Goal: Information Seeking & Learning: Learn about a topic

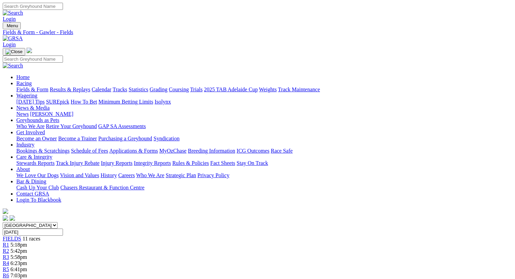
scroll to position [124, 0]
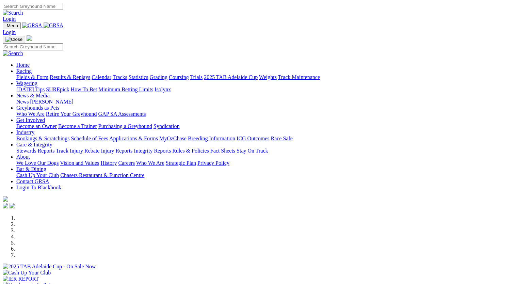
scroll to position [199, 0]
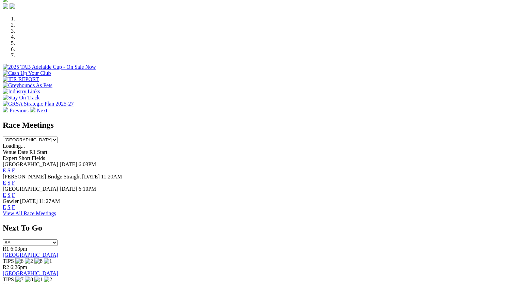
click at [56, 213] on link "View All Race Meetings" at bounding box center [29, 213] width 53 height 6
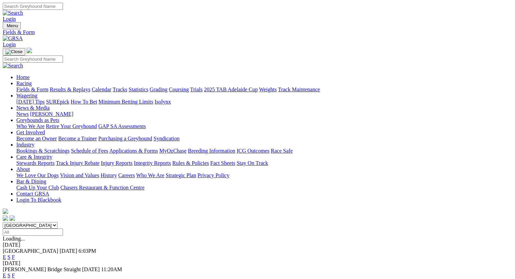
click at [15, 254] on link "F" at bounding box center [13, 257] width 3 height 6
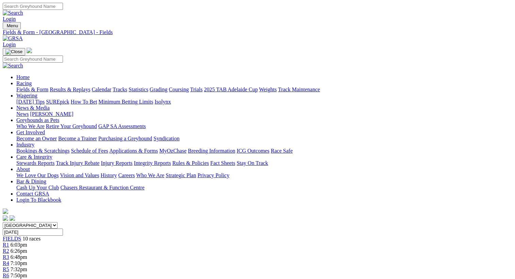
click at [111, 86] on link "Calendar" at bounding box center [102, 89] width 20 height 6
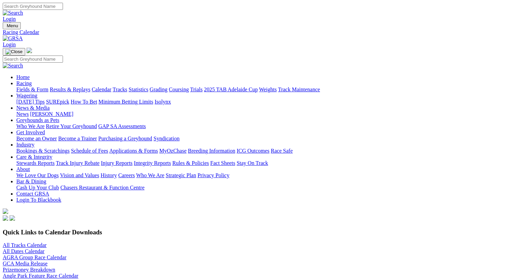
click at [258, 86] on link "2025 TAB Adelaide Cup" at bounding box center [231, 89] width 54 height 6
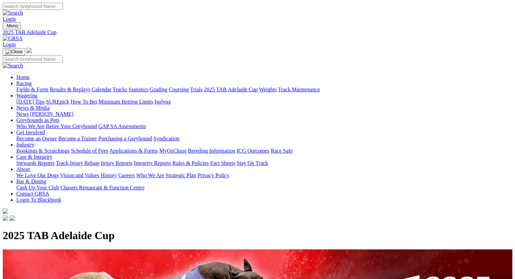
click at [277, 86] on link "Weights" at bounding box center [268, 89] width 18 height 6
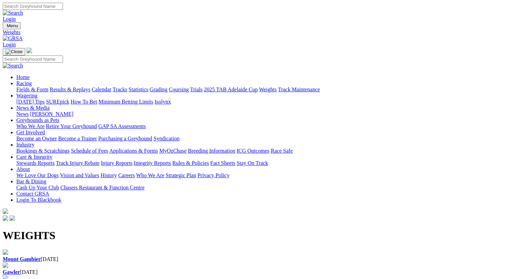
click at [202, 86] on link "Trials" at bounding box center [196, 89] width 13 height 6
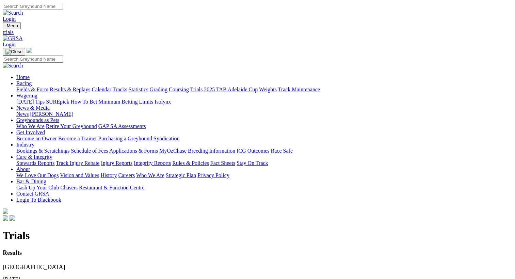
click at [189, 86] on link "Coursing" at bounding box center [179, 89] width 20 height 6
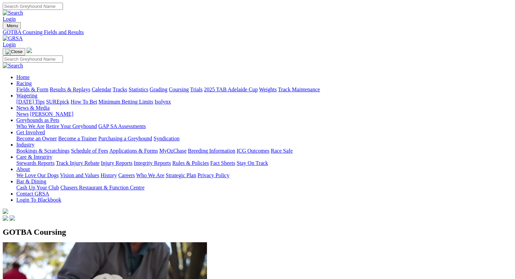
click at [202, 86] on link "Trials" at bounding box center [196, 89] width 13 height 6
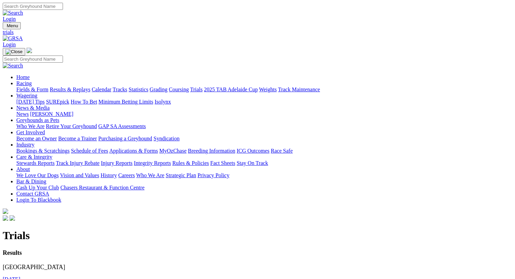
click at [20, 276] on link "31st August 2025" at bounding box center [12, 279] width 18 height 6
click at [189, 86] on link "Coursing" at bounding box center [179, 89] width 20 height 6
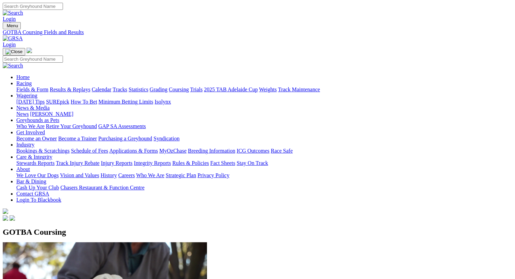
click at [167, 86] on link "Grading" at bounding box center [159, 89] width 18 height 6
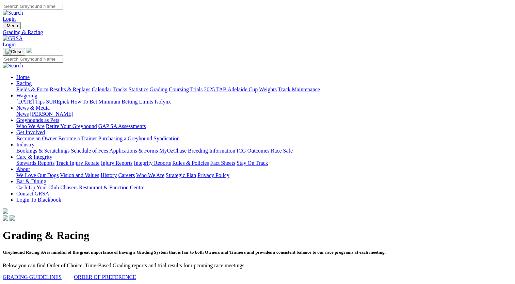
click at [59, 117] on link "Greyhounds as Pets" at bounding box center [37, 120] width 43 height 6
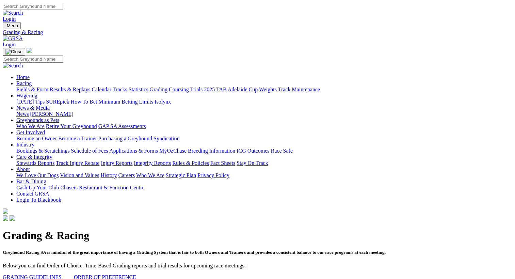
click at [148, 86] on link "Statistics" at bounding box center [139, 89] width 20 height 6
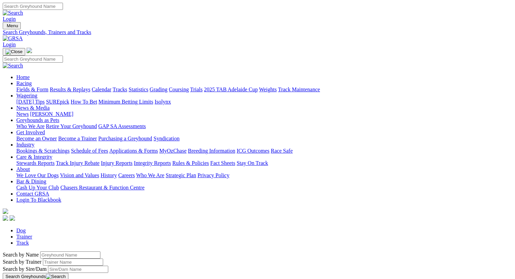
click at [127, 86] on link "Tracks" at bounding box center [120, 89] width 15 height 6
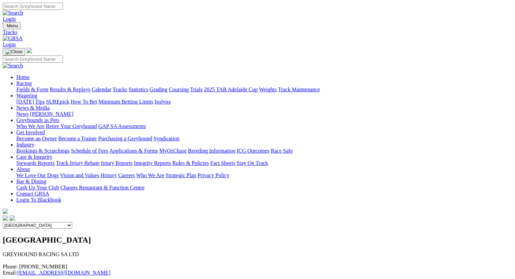
click at [86, 86] on link "Results & Replays" at bounding box center [70, 89] width 40 height 6
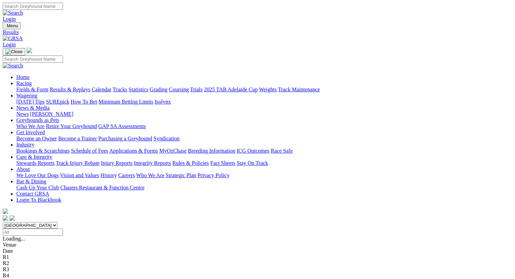
click at [320, 86] on link "Track Maintenance" at bounding box center [299, 89] width 42 height 6
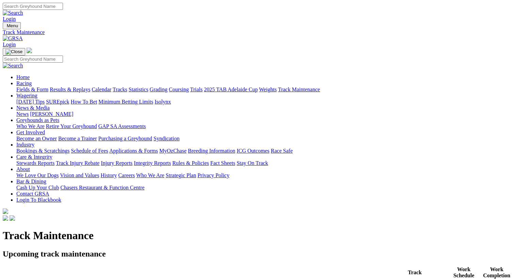
click at [32, 80] on link "Racing" at bounding box center [23, 83] width 15 height 6
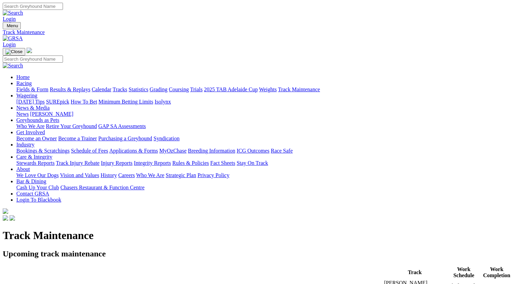
click at [37, 93] on link "Wagering" at bounding box center [26, 96] width 21 height 6
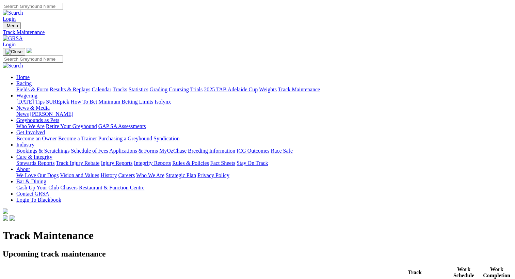
click at [37, 93] on link "Wagering" at bounding box center [26, 96] width 21 height 6
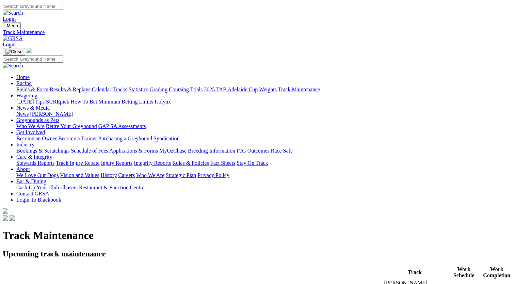
click at [50, 105] on link "News & Media" at bounding box center [32, 108] width 33 height 6
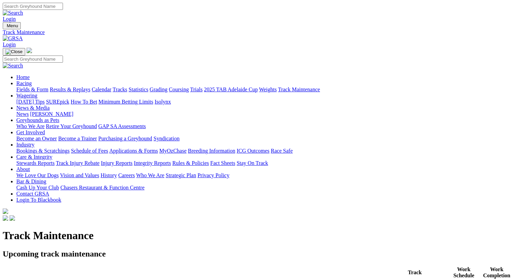
click at [50, 105] on link "News & Media" at bounding box center [32, 108] width 33 height 6
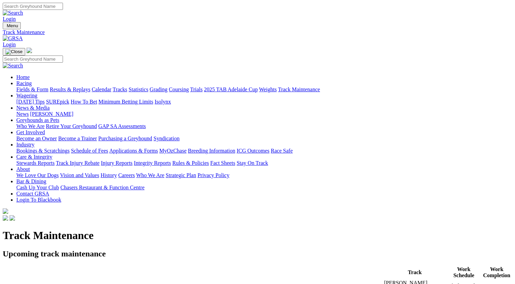
click at [59, 117] on link "Greyhounds as Pets" at bounding box center [37, 120] width 43 height 6
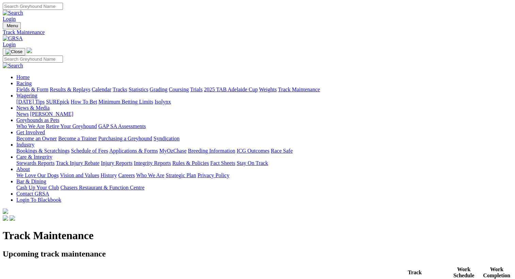
click at [59, 117] on link "Greyhounds as Pets" at bounding box center [37, 120] width 43 height 6
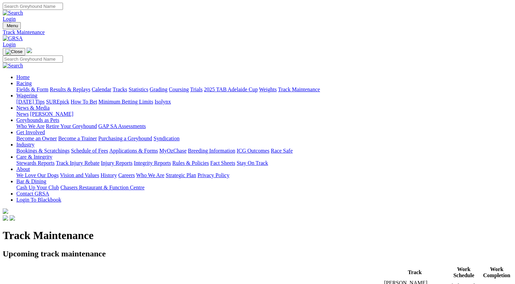
click at [45, 123] on link "Who We Are" at bounding box center [30, 126] width 28 height 6
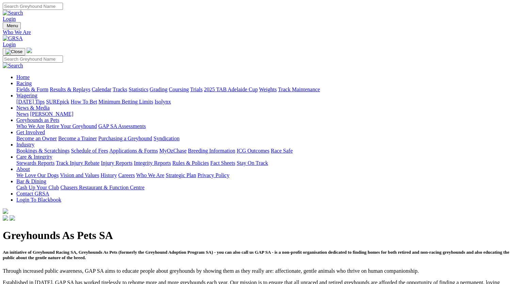
click at [97, 123] on link "Retire Your Greyhound" at bounding box center [71, 126] width 51 height 6
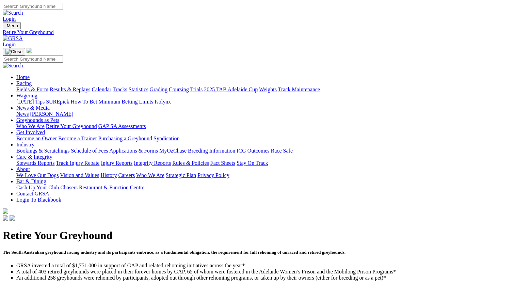
click at [45, 129] on link "Get Involved" at bounding box center [30, 132] width 29 height 6
click at [34, 142] on link "Industry" at bounding box center [25, 145] width 18 height 6
click at [52, 154] on link "Care & Integrity" at bounding box center [34, 157] width 36 height 6
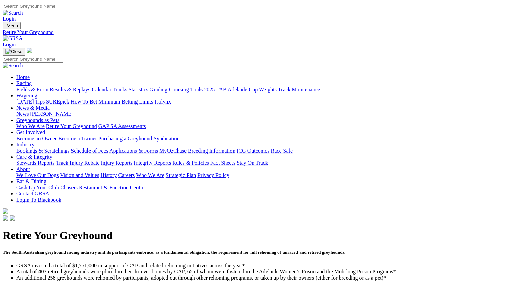
click at [52, 154] on link "Care & Integrity" at bounding box center [34, 157] width 36 height 6
click at [30, 166] on link "About" at bounding box center [23, 169] width 14 height 6
click at [59, 172] on link "We Love Our Dogs" at bounding box center [37, 175] width 42 height 6
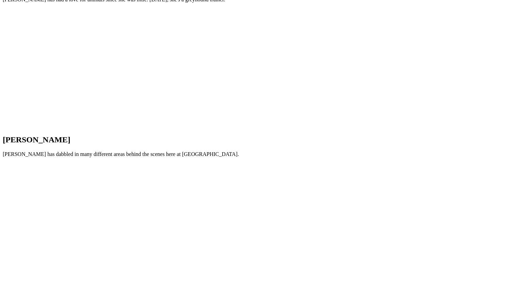
scroll to position [713, 0]
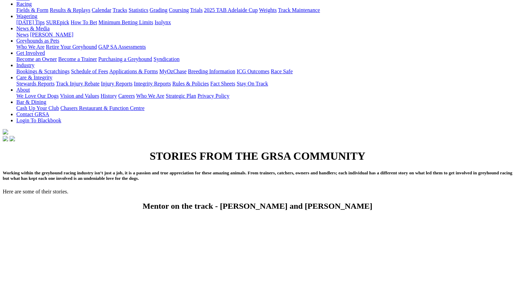
scroll to position [0, 0]
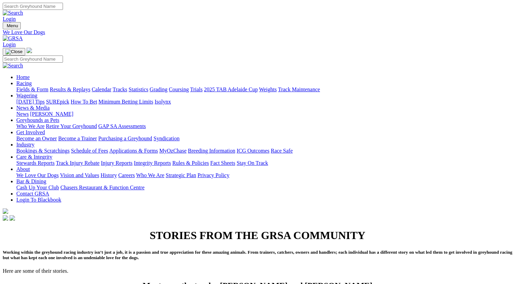
click at [30, 166] on link "About" at bounding box center [23, 169] width 14 height 6
click at [164, 172] on link "Who We Are" at bounding box center [150, 175] width 28 height 6
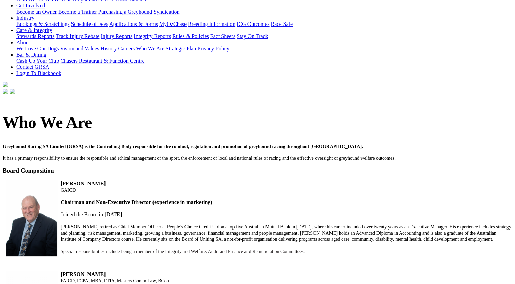
scroll to position [20, 0]
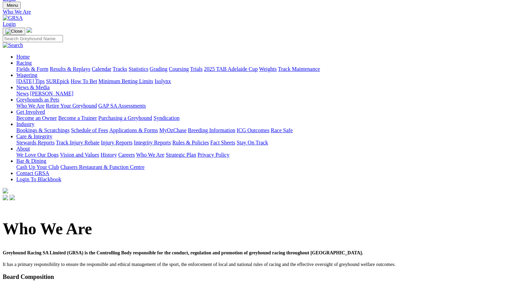
click at [99, 152] on link "Vision and Values" at bounding box center [79, 155] width 39 height 6
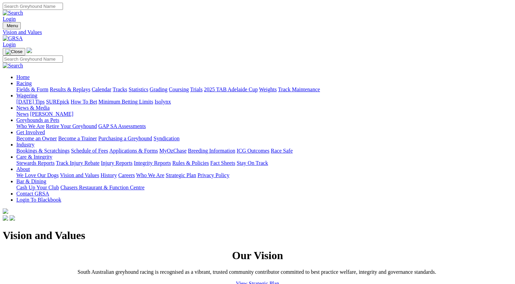
click at [50, 105] on link "News & Media" at bounding box center [32, 108] width 33 height 6
click at [29, 111] on link "News" at bounding box center [22, 114] width 12 height 6
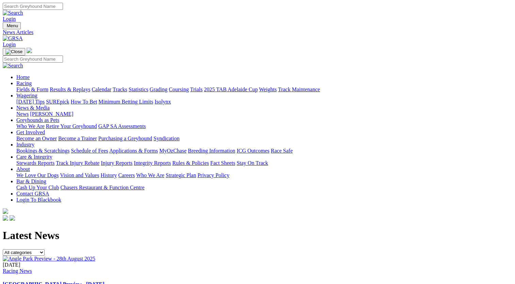
click at [73, 111] on link "[PERSON_NAME]" at bounding box center [51, 114] width 43 height 6
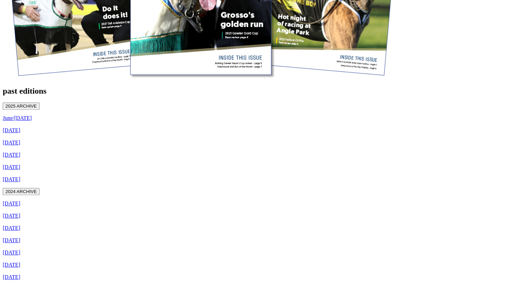
scroll to position [403, 0]
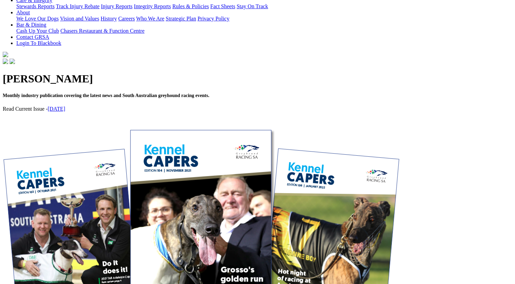
scroll to position [164, 0]
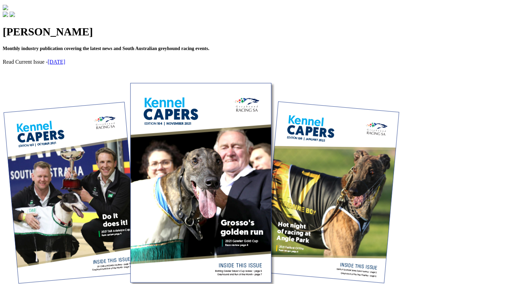
scroll to position [209, 0]
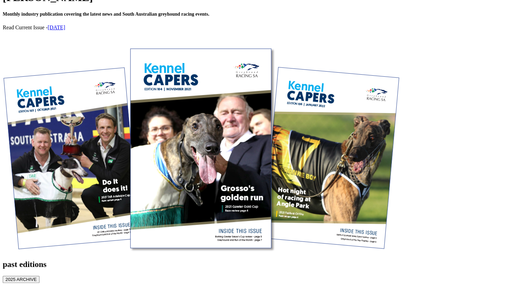
scroll to position [274, 0]
